Goal: Information Seeking & Learning: Check status

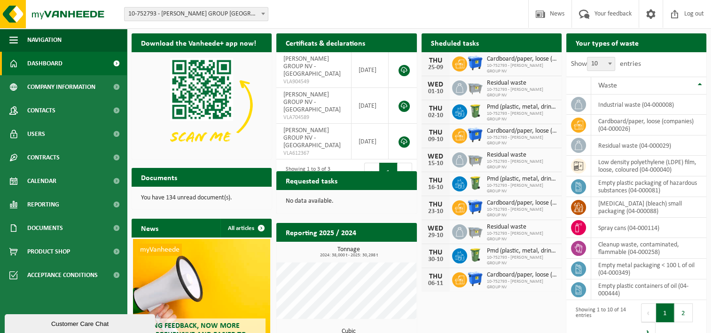
click at [256, 15] on span "10-752793 - [PERSON_NAME] GROUP [GEOGRAPHIC_DATA] - [GEOGRAPHIC_DATA]" at bounding box center [196, 14] width 143 height 13
select select "90062"
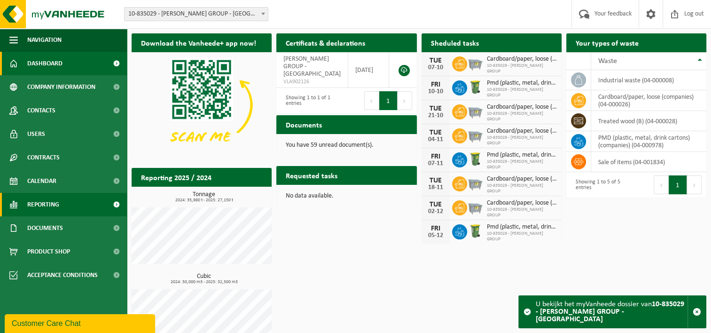
click at [116, 201] on span at bounding box center [116, 205] width 21 height 24
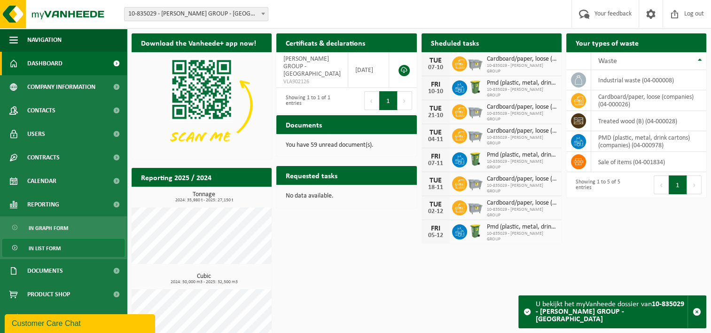
click at [48, 249] on span "In list form" at bounding box center [45, 248] width 32 height 18
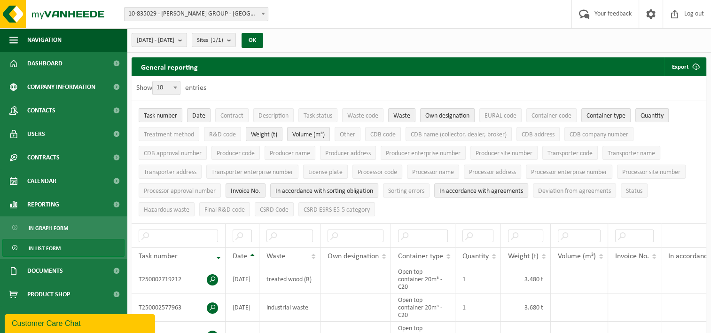
click at [187, 40] on b "submit" at bounding box center [182, 39] width 8 height 13
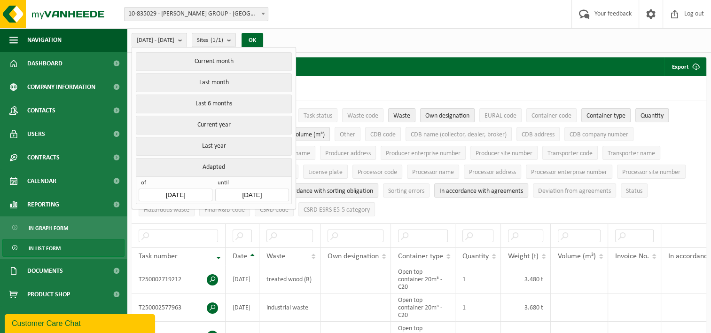
click at [183, 193] on input "2025-04-01" at bounding box center [175, 195] width 73 height 13
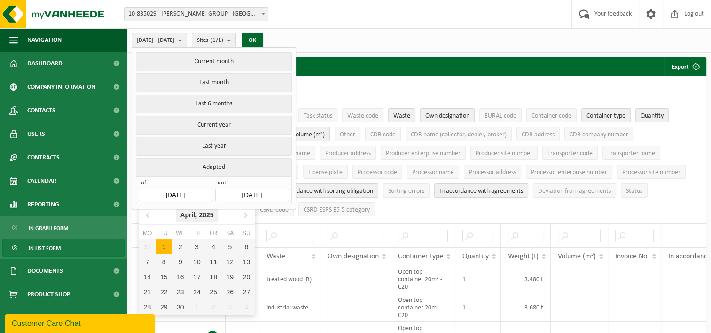
click at [196, 218] on div "April, 2025" at bounding box center [196, 214] width 41 height 15
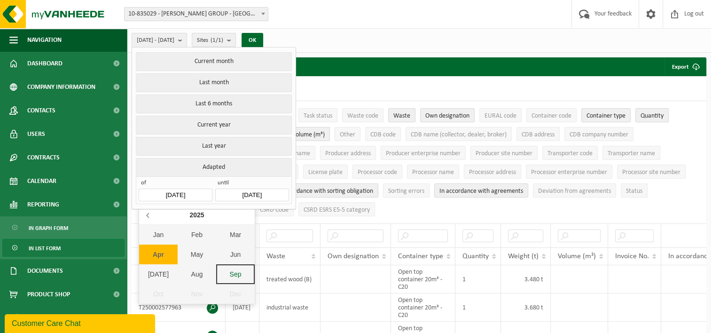
click at [147, 214] on icon at bounding box center [148, 215] width 2 height 5
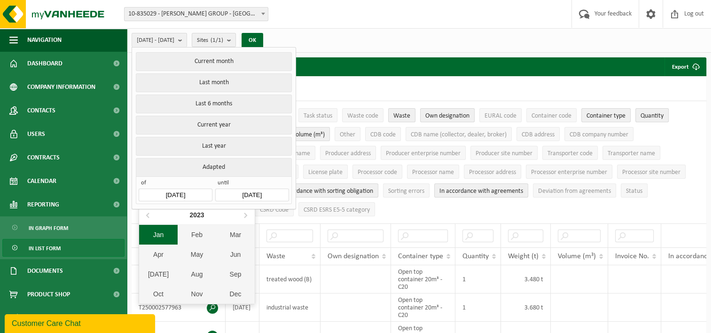
click at [157, 232] on div "Jan" at bounding box center [158, 235] width 39 height 20
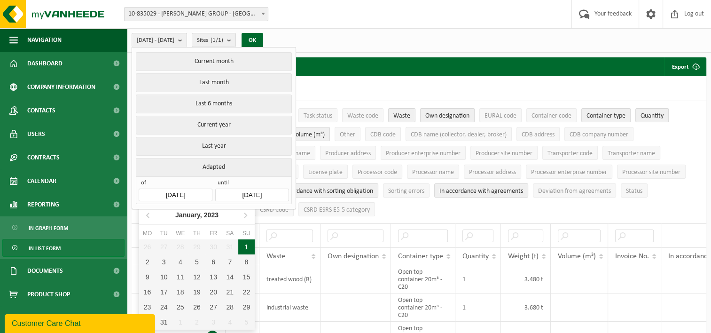
click at [244, 245] on div "1" at bounding box center [246, 246] width 16 height 15
type input "[DATE]"
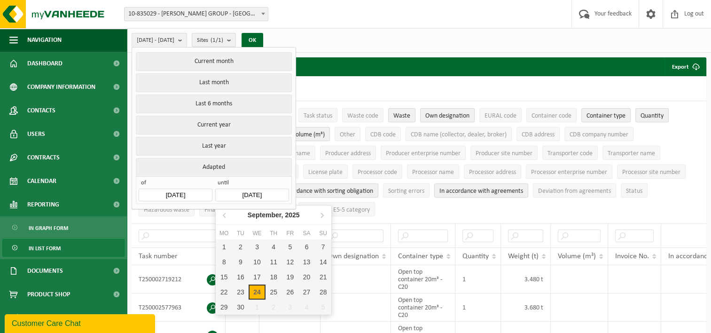
click at [261, 195] on input "[DATE]" at bounding box center [251, 195] width 73 height 13
click at [270, 212] on div "[DATE]" at bounding box center [274, 214] width 60 height 15
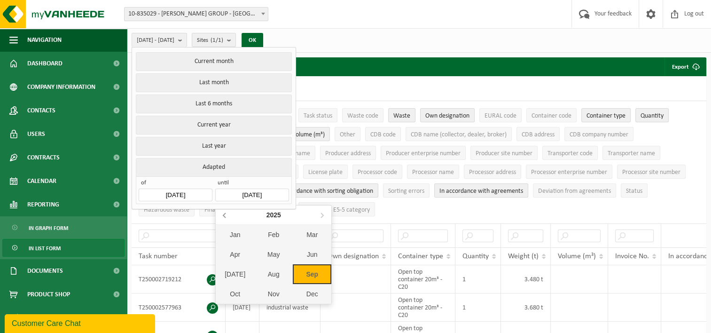
click at [226, 216] on icon at bounding box center [225, 214] width 15 height 15
click at [310, 290] on div "Dec" at bounding box center [312, 294] width 39 height 20
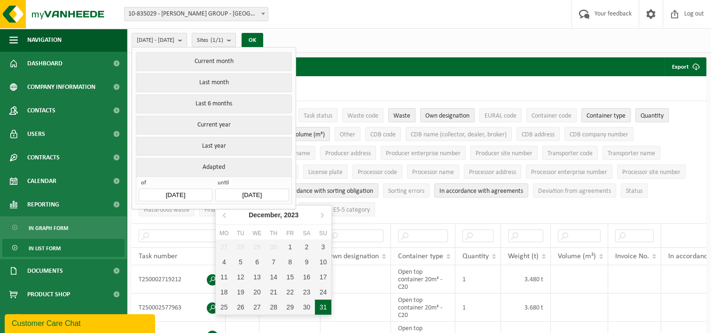
click at [323, 305] on div "31" at bounding box center [323, 306] width 16 height 15
type input "[DATE]"
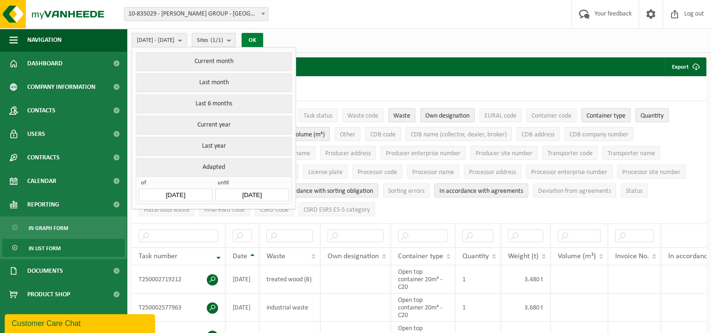
click at [263, 39] on button "OK" at bounding box center [253, 40] width 22 height 15
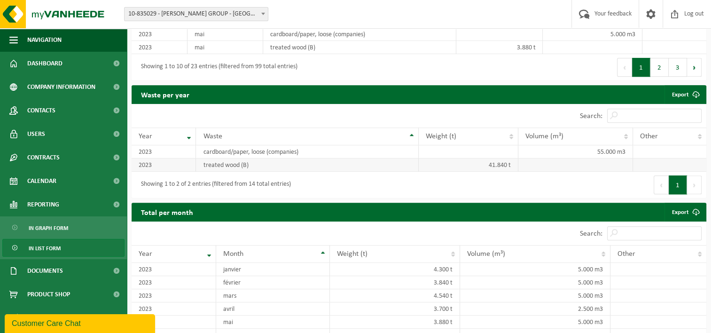
scroll to position [833, 0]
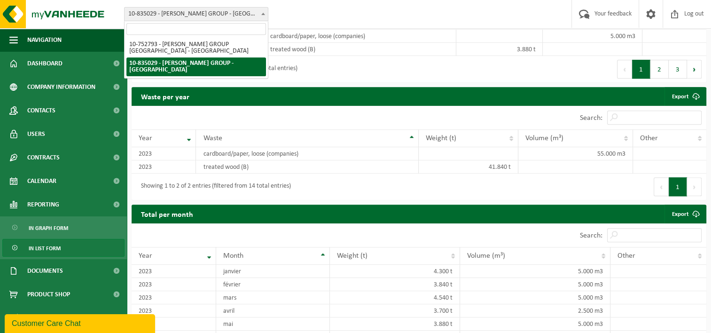
click at [261, 12] on span at bounding box center [263, 14] width 9 height 12
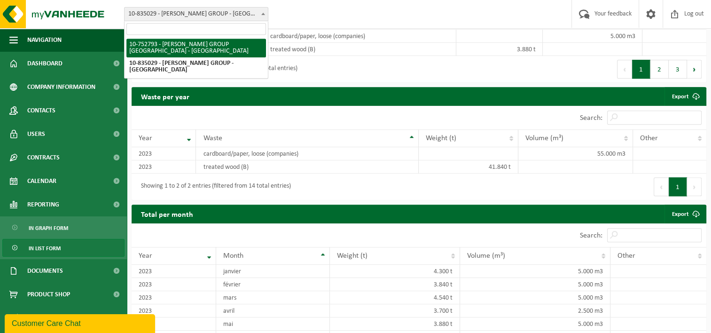
select select "7514"
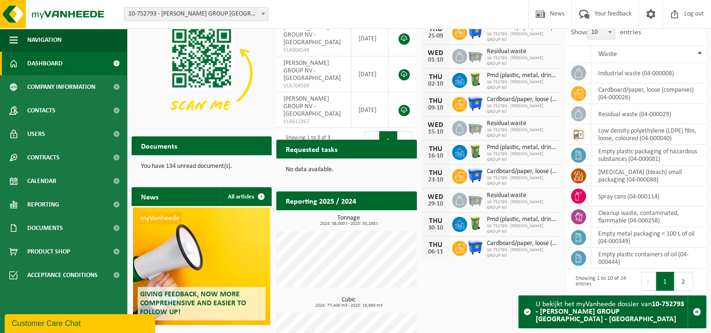
scroll to position [47, 0]
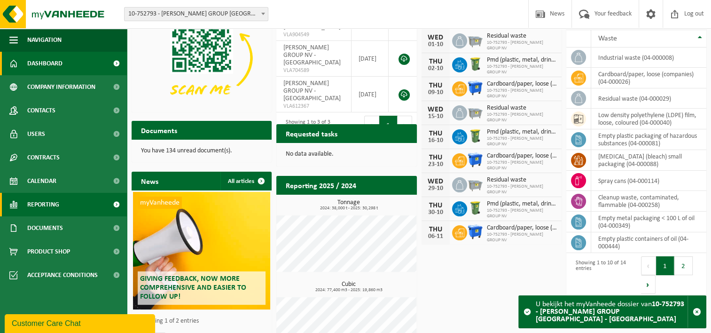
click at [110, 203] on span at bounding box center [116, 205] width 21 height 24
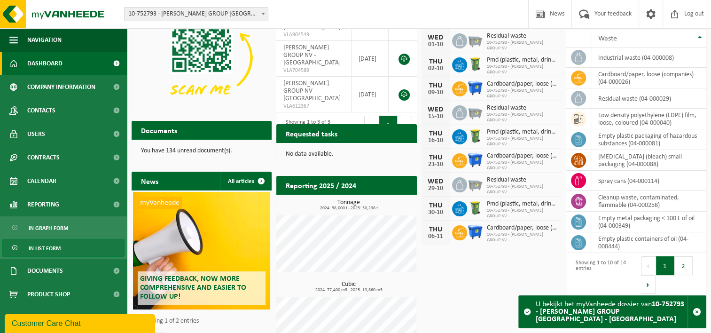
click at [63, 247] on link "In list form" at bounding box center [63, 248] width 122 height 18
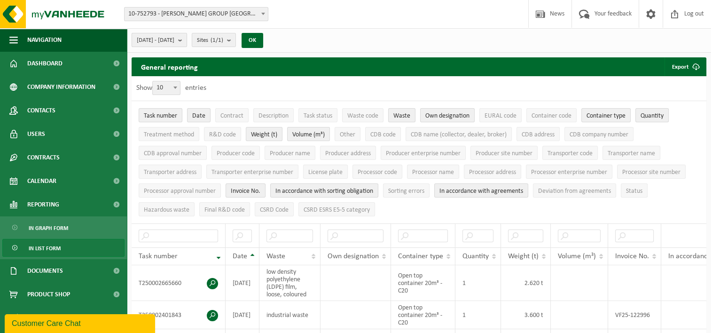
click at [187, 38] on b "submit" at bounding box center [182, 39] width 8 height 13
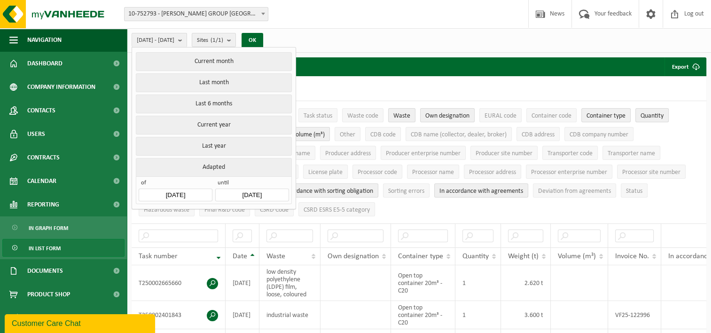
click at [186, 190] on input "[DATE]" at bounding box center [175, 195] width 73 height 13
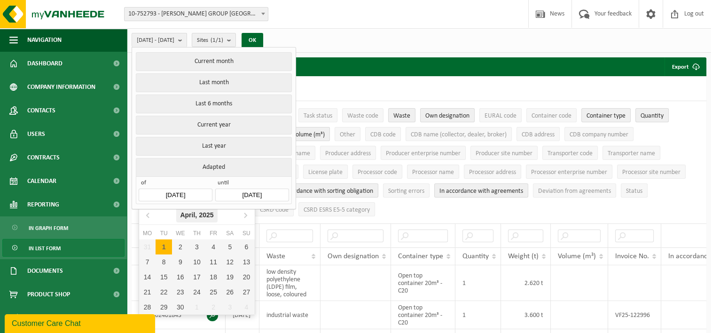
click at [194, 212] on div "[DATE]" at bounding box center [196, 214] width 41 height 15
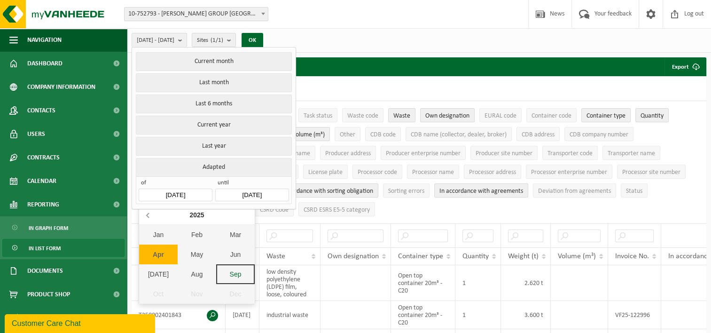
click at [148, 216] on icon at bounding box center [148, 215] width 2 height 5
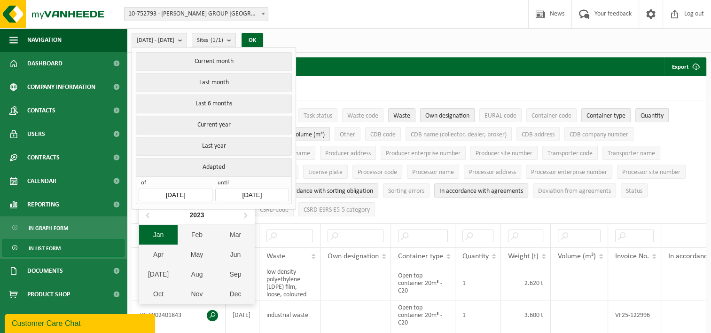
click at [157, 229] on div "Jan" at bounding box center [158, 235] width 39 height 20
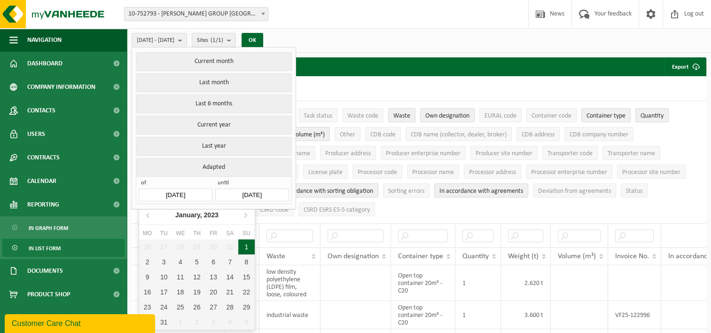
click at [247, 246] on div "1" at bounding box center [246, 246] width 16 height 15
type input "[DATE]"
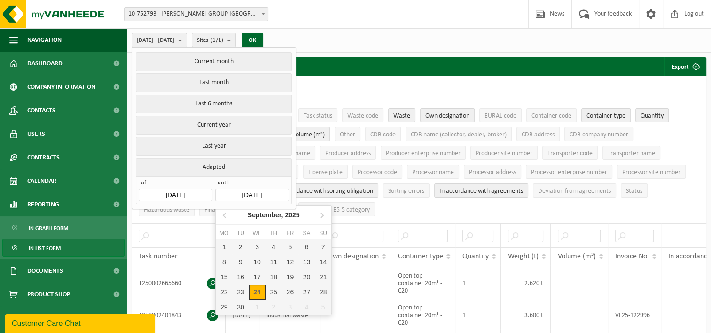
click at [267, 189] on input "[DATE]" at bounding box center [251, 195] width 73 height 13
click at [265, 214] on div "[DATE]" at bounding box center [274, 214] width 60 height 15
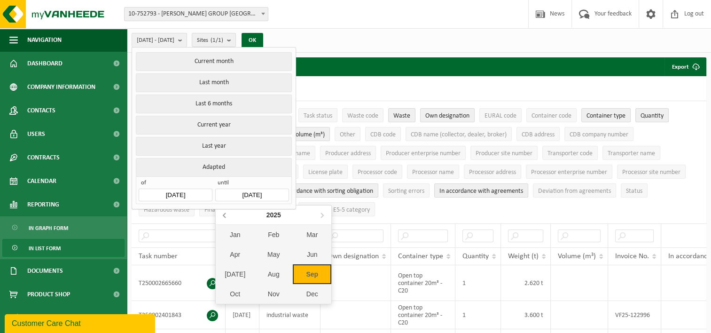
click at [222, 214] on icon at bounding box center [225, 214] width 15 height 15
click at [307, 288] on div "Dec" at bounding box center [312, 294] width 39 height 20
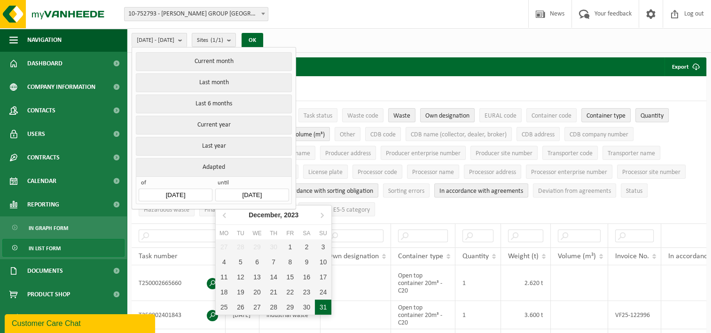
click at [323, 301] on div "31" at bounding box center [323, 306] width 16 height 15
type input "[DATE]"
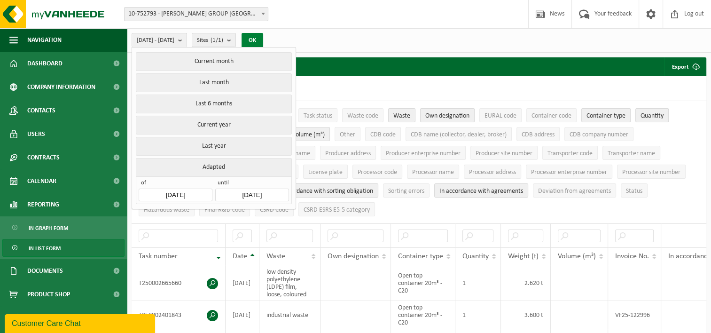
click at [263, 43] on button "OK" at bounding box center [253, 40] width 22 height 15
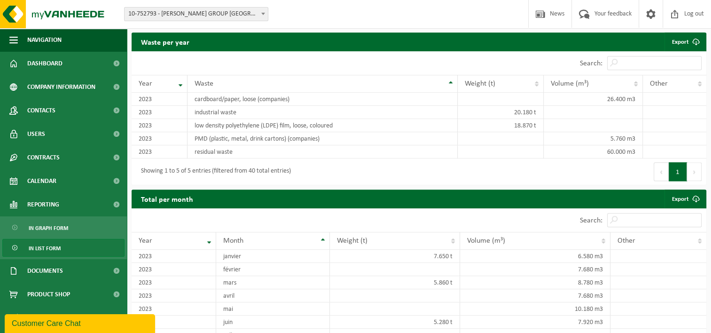
scroll to position [893, 0]
